Goal: Go to known website: Access a specific website the user already knows

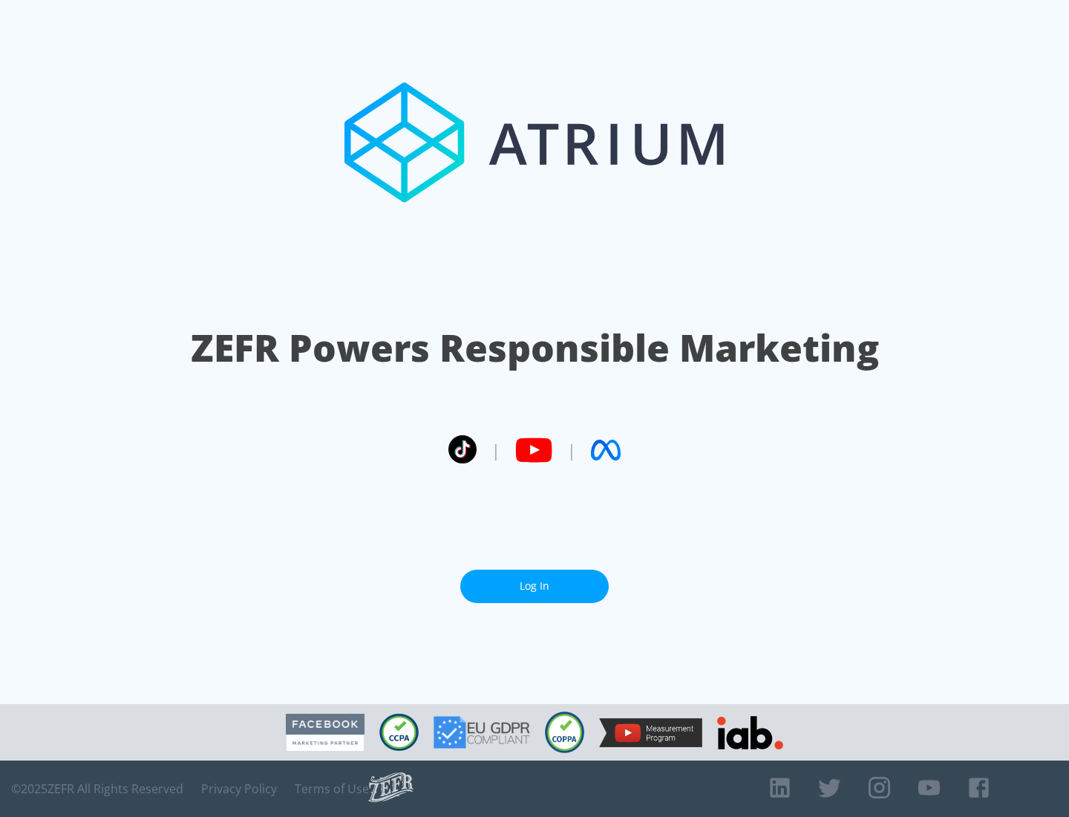
click at [535, 586] on link "Log In" at bounding box center [534, 585] width 148 height 33
